Goal: Transaction & Acquisition: Purchase product/service

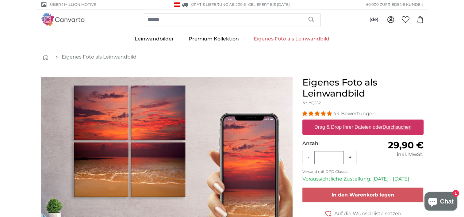
click at [367, 127] on label "Drag & Drop Ihrer Dateien oder Durchsuchen" at bounding box center [363, 127] width 102 height 12
click at [367, 122] on input "Drag & Drop Ihrer Dateien oder Durchsuchen" at bounding box center [363, 121] width 121 height 2
type input "**********"
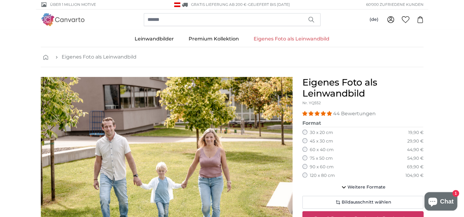
click at [314, 169] on label "90 x 60 cm" at bounding box center [322, 167] width 24 height 6
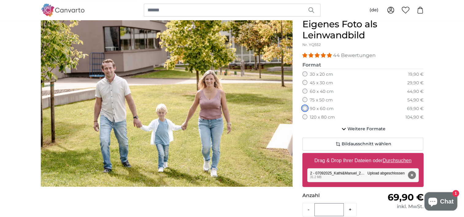
scroll to position [61, 0]
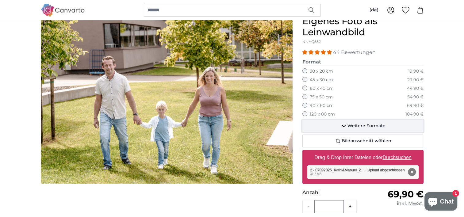
click at [343, 123] on icon "button" at bounding box center [343, 125] width 7 height 7
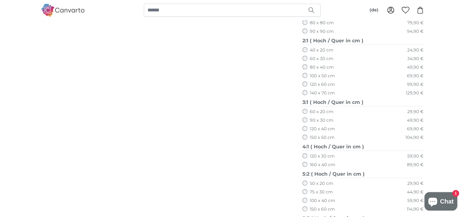
scroll to position [246, 0]
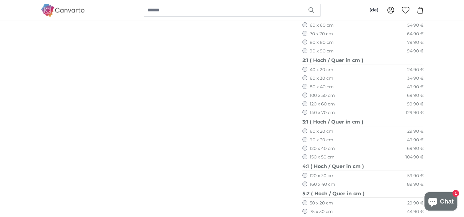
click at [312, 133] on label "60 x 20 cm" at bounding box center [322, 132] width 24 height 6
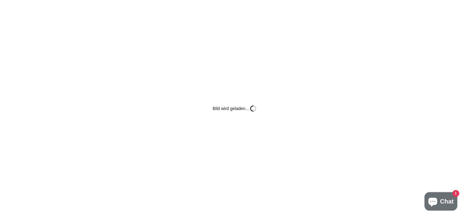
scroll to position [61, 0]
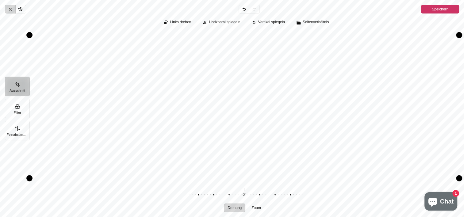
click at [14, 10] on span "Abbrechen" at bounding box center [10, 9] width 10 height 9
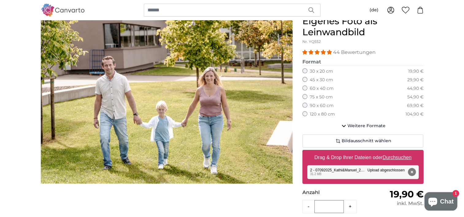
click at [316, 98] on label "75 x 50 cm" at bounding box center [321, 97] width 23 height 6
click at [317, 103] on label "90 x 60 cm" at bounding box center [322, 106] width 24 height 6
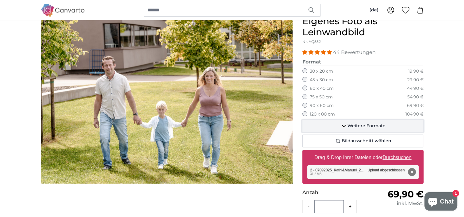
click at [348, 124] on span "Weitere Formate" at bounding box center [367, 126] width 38 height 6
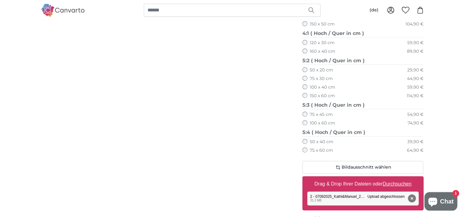
scroll to position [368, 0]
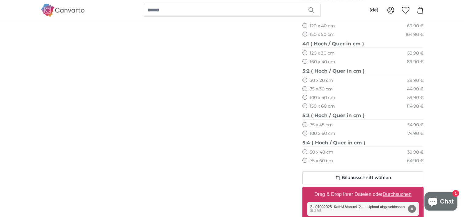
click at [320, 99] on label "100 x 40 cm" at bounding box center [322, 98] width 25 height 6
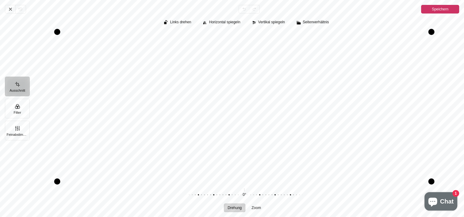
drag, startPoint x: 275, startPoint y: 119, endPoint x: 280, endPoint y: 115, distance: 6.2
click at [280, 115] on div "Pintura" at bounding box center [244, 107] width 430 height 150
click at [11, 14] on div "Abbrechen Rückgängig Zurücknehmen Erneut durchführen Speichern Ausschnitt Filte…" at bounding box center [232, 108] width 464 height 217
click at [12, 10] on icon "Pintura" at bounding box center [10, 9] width 5 height 5
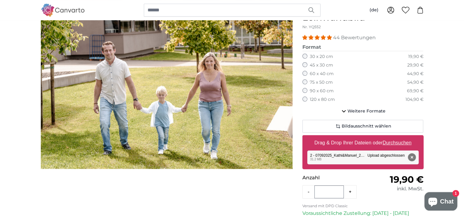
scroll to position [76, 0]
click at [321, 73] on label "60 x 40 cm" at bounding box center [322, 74] width 24 height 6
click at [320, 81] on label "75 x 50 cm" at bounding box center [321, 83] width 23 height 6
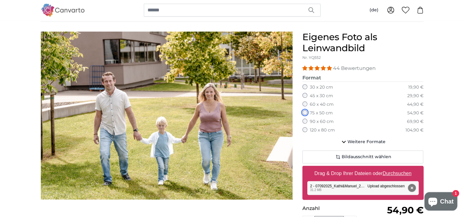
scroll to position [45, 0]
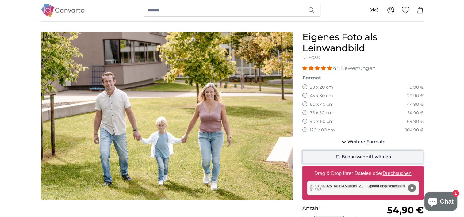
click at [379, 155] on span "Bildausschnitt wählen" at bounding box center [367, 157] width 50 height 6
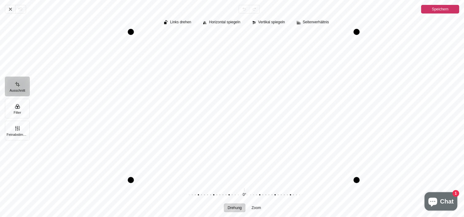
click at [133, 180] on div "Pintura" at bounding box center [131, 180] width 6 height 6
click at [24, 109] on button "Filter" at bounding box center [17, 109] width 25 height 20
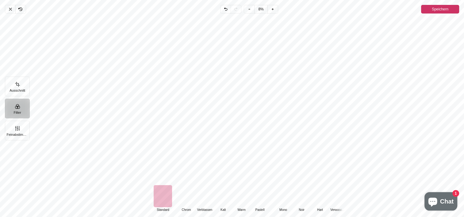
click at [282, 196] on div "Pintura" at bounding box center [283, 196] width 18 height 22
click at [320, 198] on div "Pintura" at bounding box center [320, 196] width 18 height 22
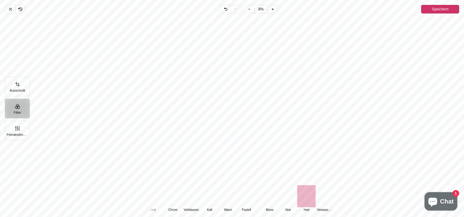
click at [322, 198] on div "Pintura" at bounding box center [325, 196] width 18 height 22
click at [322, 198] on div "Pintura" at bounding box center [330, 196] width 18 height 22
click at [322, 198] on div "Pintura" at bounding box center [325, 196] width 18 height 22
click at [328, 198] on div "Pintura" at bounding box center [331, 196] width 18 height 22
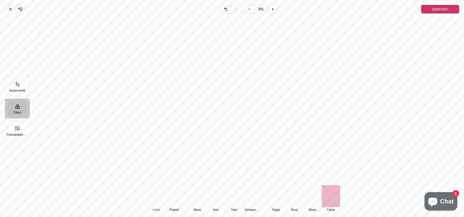
click at [172, 199] on div "Pintura" at bounding box center [174, 196] width 18 height 22
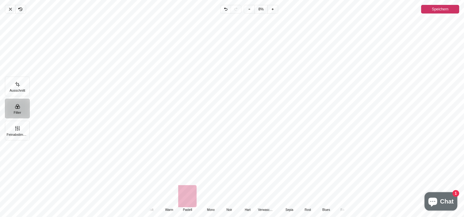
click at [172, 201] on div "Pintura" at bounding box center [169, 196] width 18 height 22
click at [170, 203] on div "Pintura" at bounding box center [169, 196] width 18 height 22
click at [166, 204] on div "Pintura" at bounding box center [169, 196] width 18 height 22
click at [163, 204] on div "Pintura" at bounding box center [163, 196] width 18 height 22
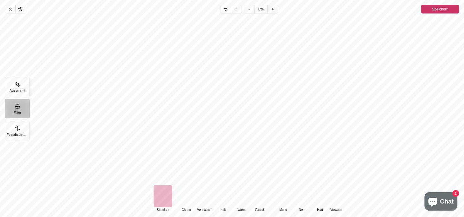
click at [432, 145] on div "Pintura" at bounding box center [246, 99] width 435 height 167
